Goal: Find specific page/section: Find specific page/section

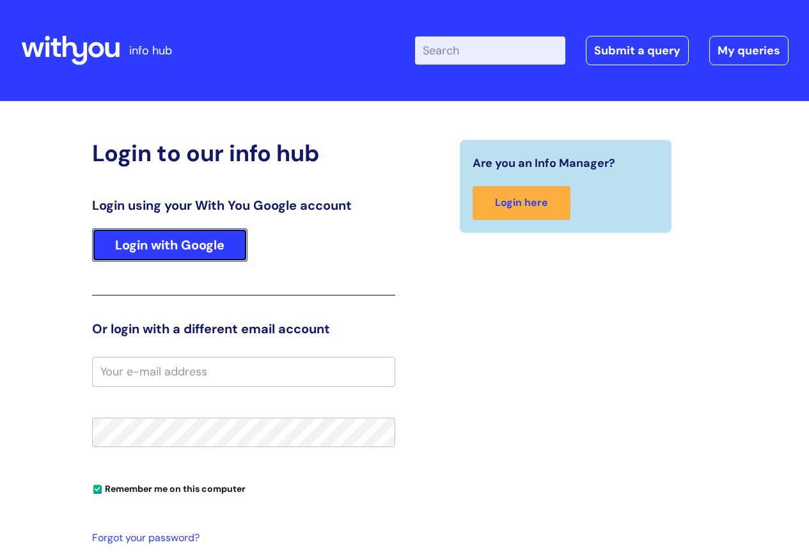
click at [159, 246] on link "Login with Google" at bounding box center [169, 244] width 155 height 33
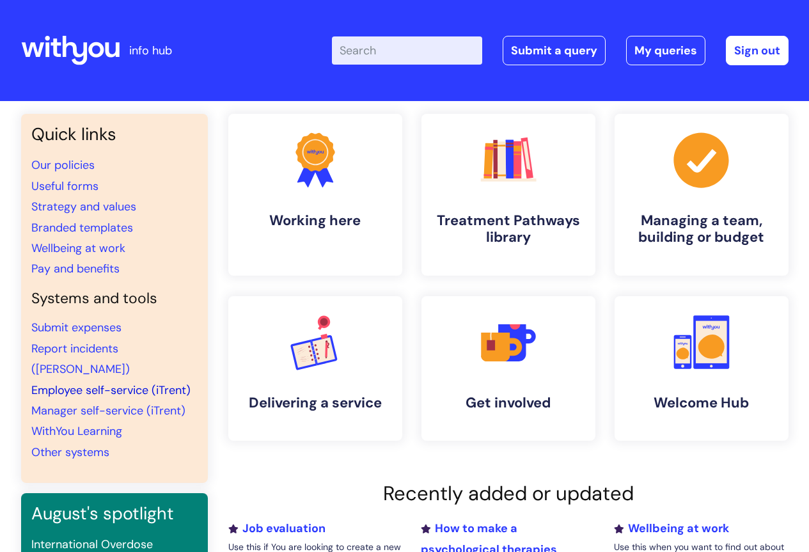
click at [114, 382] on link "Employee self-service (iTrent)" at bounding box center [110, 389] width 159 height 15
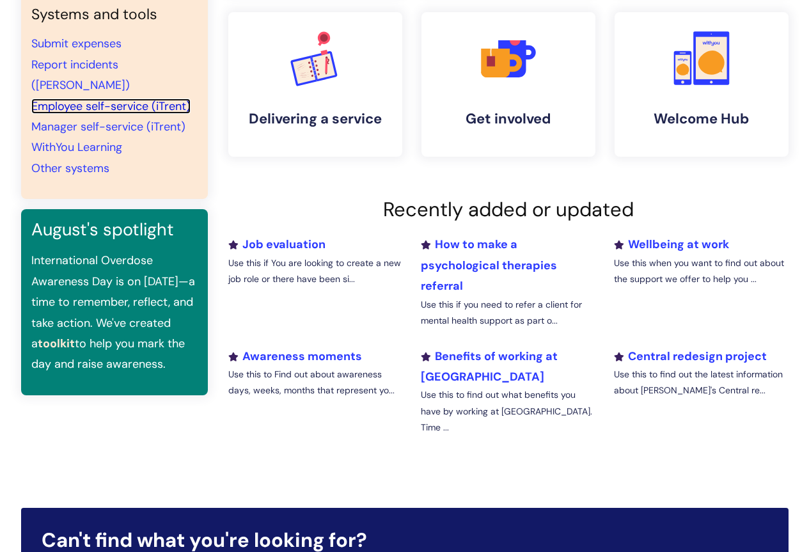
scroll to position [320, 0]
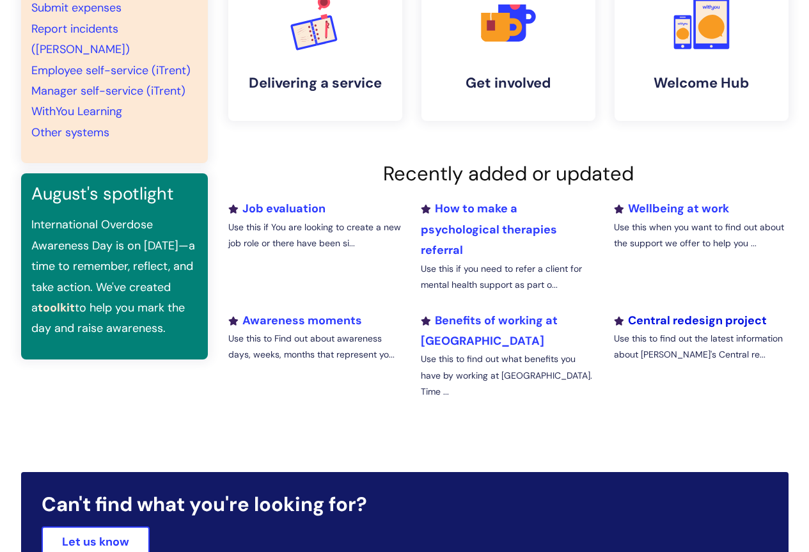
click at [686, 327] on link "Central redesign project" at bounding box center [690, 320] width 153 height 15
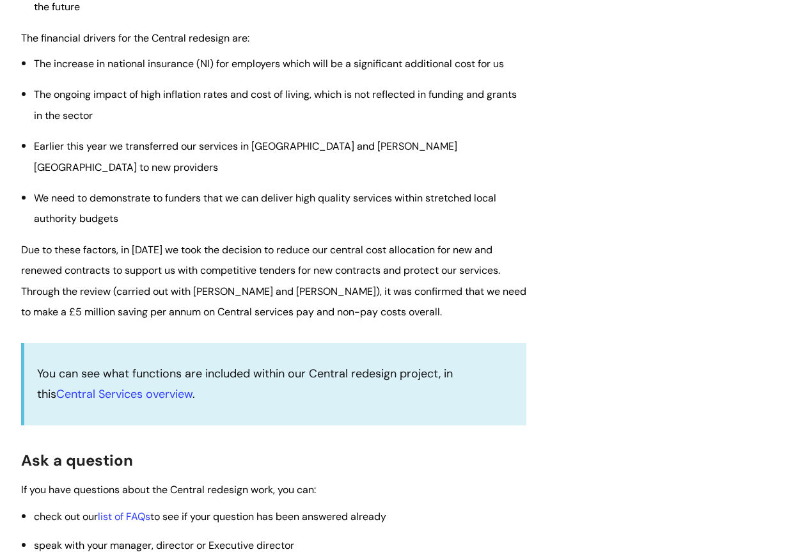
scroll to position [1662, 0]
